Goal: Task Accomplishment & Management: Use online tool/utility

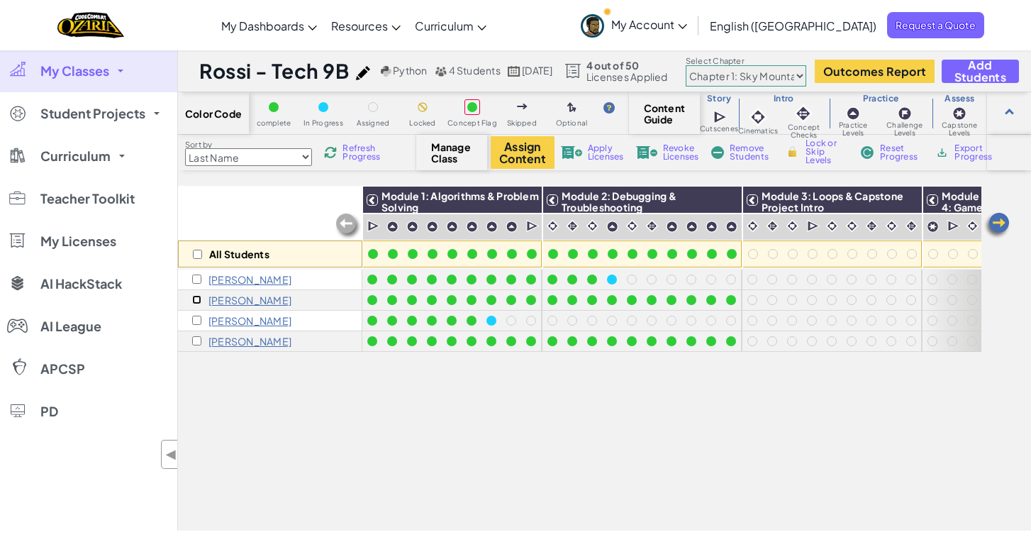
click at [196, 298] on input "checkbox" at bounding box center [196, 299] width 9 height 9
checkbox input "true"
click at [196, 342] on input "checkbox" at bounding box center [196, 340] width 9 height 9
checkbox input "true"
click at [530, 145] on button "Assign Content" at bounding box center [523, 152] width 64 height 33
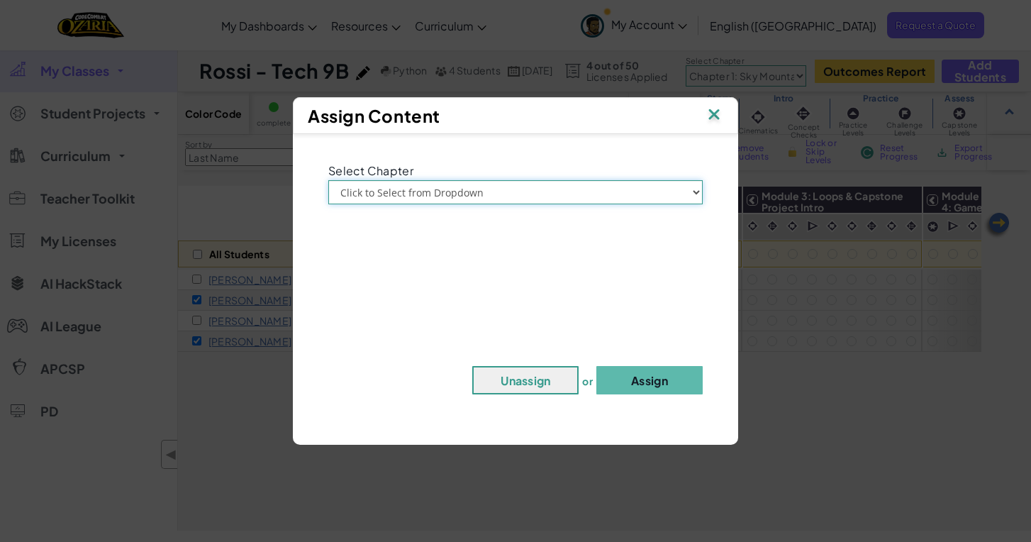
click at [492, 189] on select "Click to Select from Dropdown Chapter 1: [GEOGRAPHIC_DATA] Chapter 2: The Moon …" at bounding box center [515, 192] width 374 height 24
select select "Chapter 2: The Moon Dancers"
click at [654, 391] on button "Assign" at bounding box center [649, 380] width 106 height 28
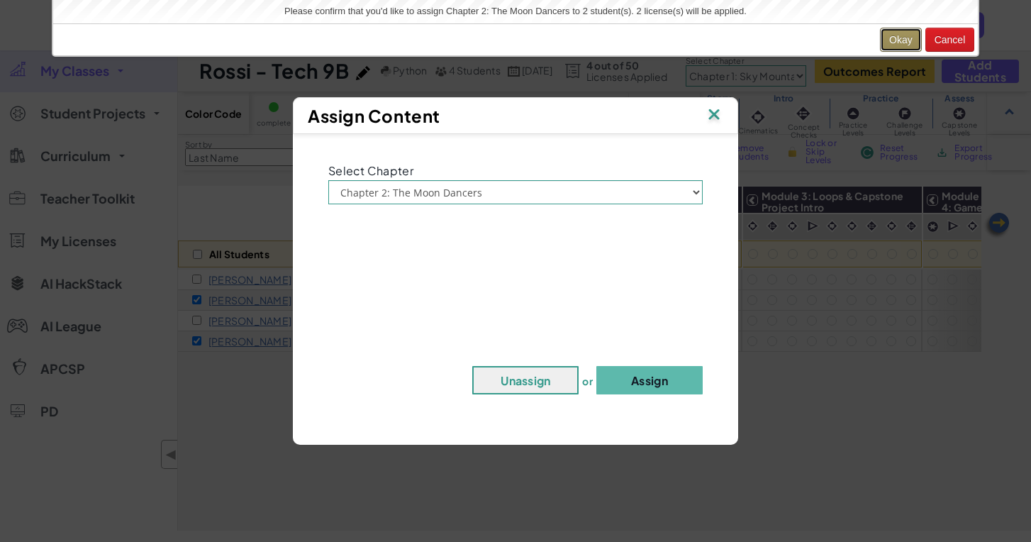
click at [890, 43] on button "Okay" at bounding box center [901, 40] width 42 height 24
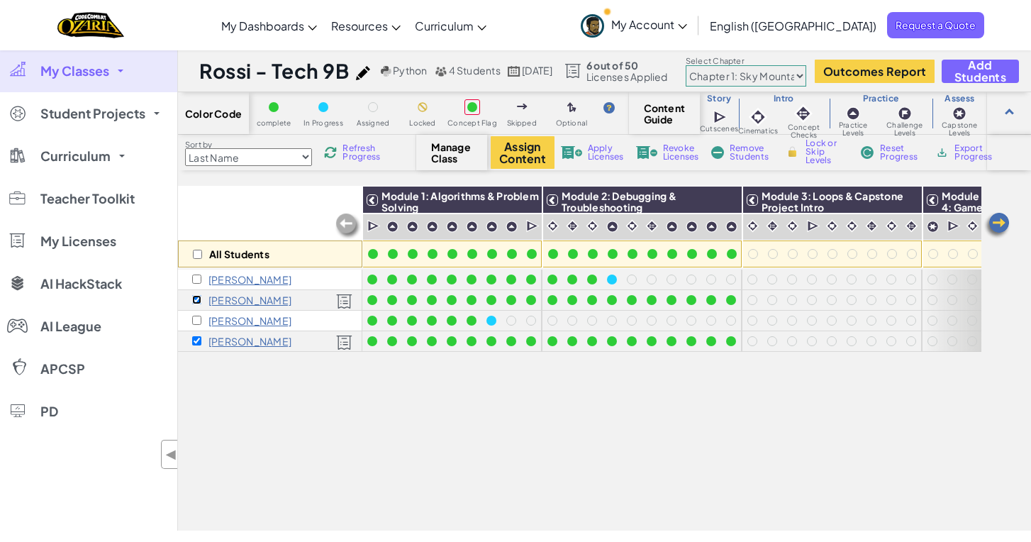
click at [198, 299] on input "checkbox" at bounding box center [196, 299] width 9 height 9
checkbox input "false"
click at [195, 340] on input "checkbox" at bounding box center [196, 340] width 9 height 9
checkbox input "false"
